Goal: Transaction & Acquisition: Purchase product/service

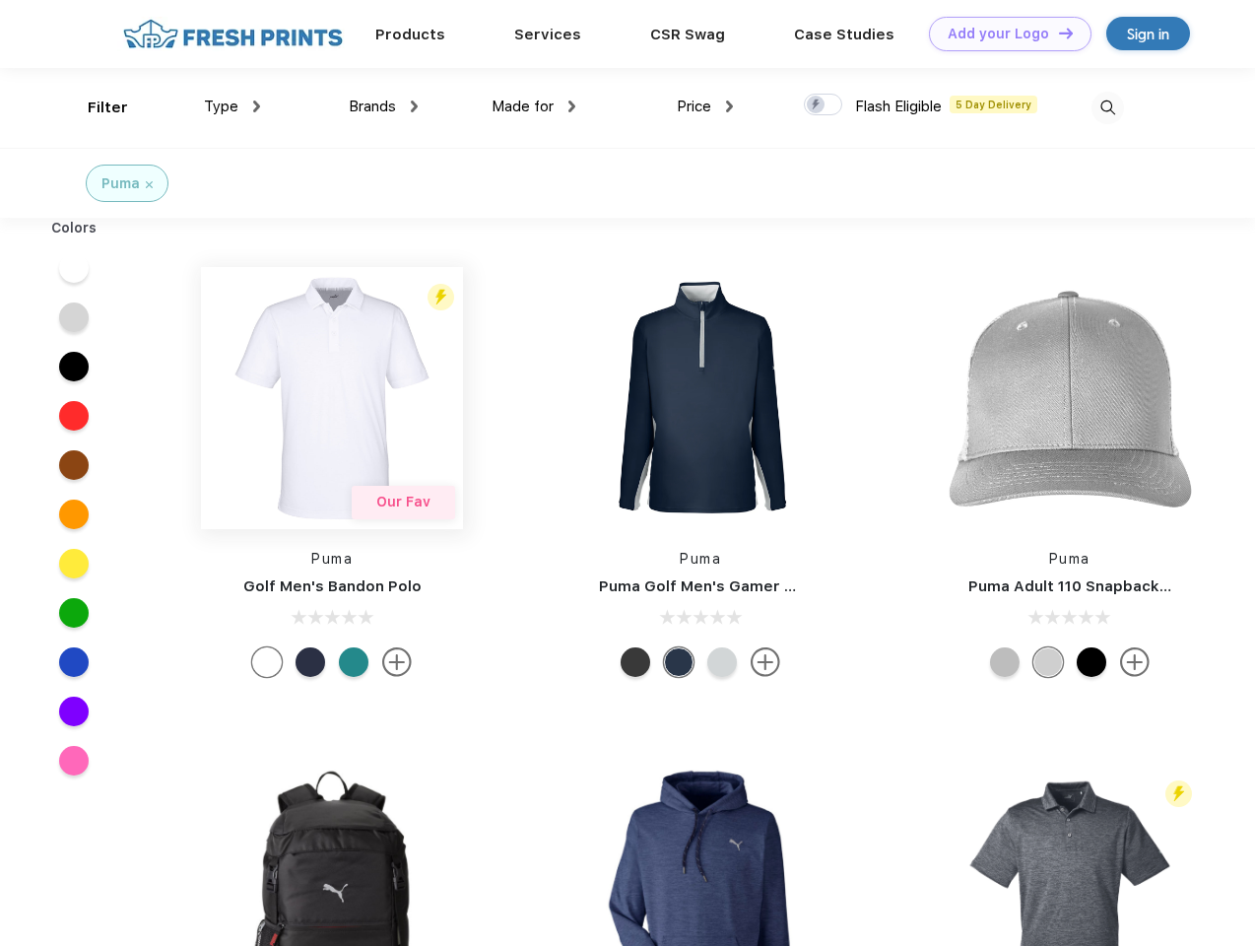
scroll to position [1, 0]
click at [1003, 33] on link "Add your Logo Design Tool" at bounding box center [1010, 34] width 163 height 34
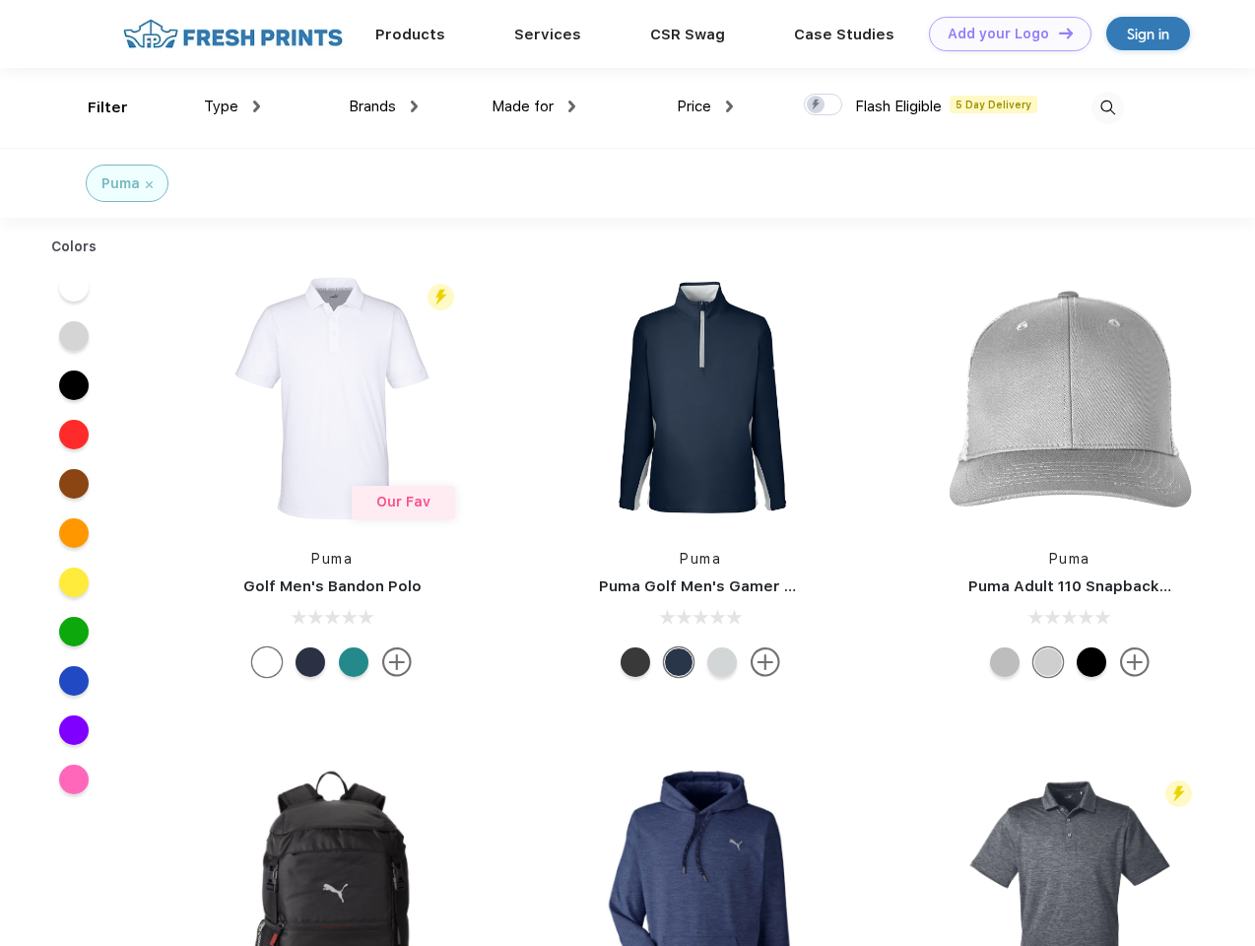
click at [0, 0] on div "Design Tool" at bounding box center [0, 0] width 0 height 0
click at [1057, 33] on link "Add your Logo Design Tool" at bounding box center [1010, 34] width 163 height 34
click at [95, 107] on div "Filter" at bounding box center [108, 108] width 40 height 23
click at [233, 106] on span "Type" at bounding box center [221, 107] width 34 height 18
click at [383, 106] on span "Brands" at bounding box center [372, 107] width 47 height 18
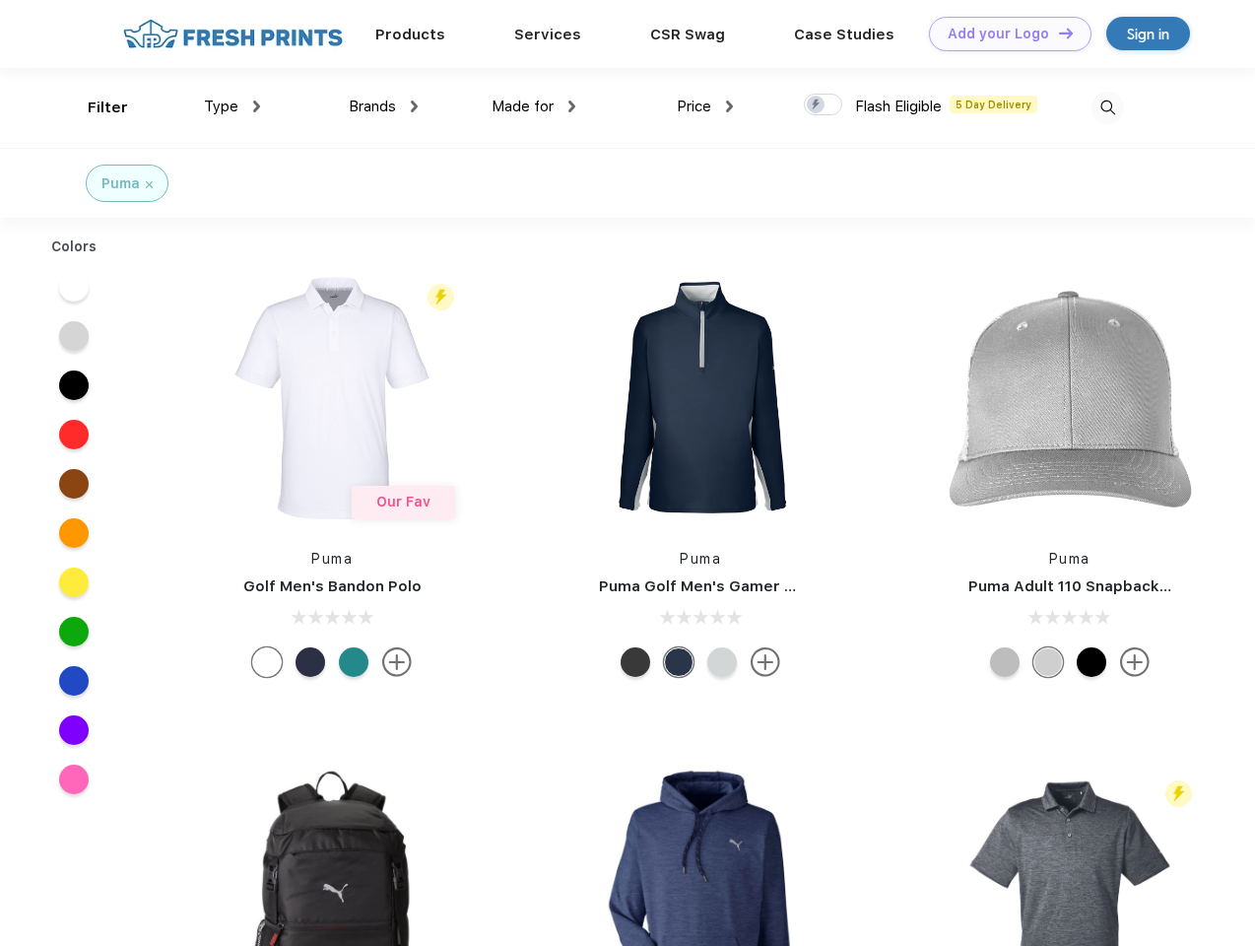
click at [534, 106] on span "Made for" at bounding box center [523, 107] width 62 height 18
click at [705, 106] on span "Price" at bounding box center [694, 107] width 34 height 18
click at [824, 105] on div at bounding box center [823, 105] width 38 height 22
click at [817, 105] on input "checkbox" at bounding box center [810, 99] width 13 height 13
click at [1107, 107] on img at bounding box center [1108, 108] width 33 height 33
